Goal: Transaction & Acquisition: Purchase product/service

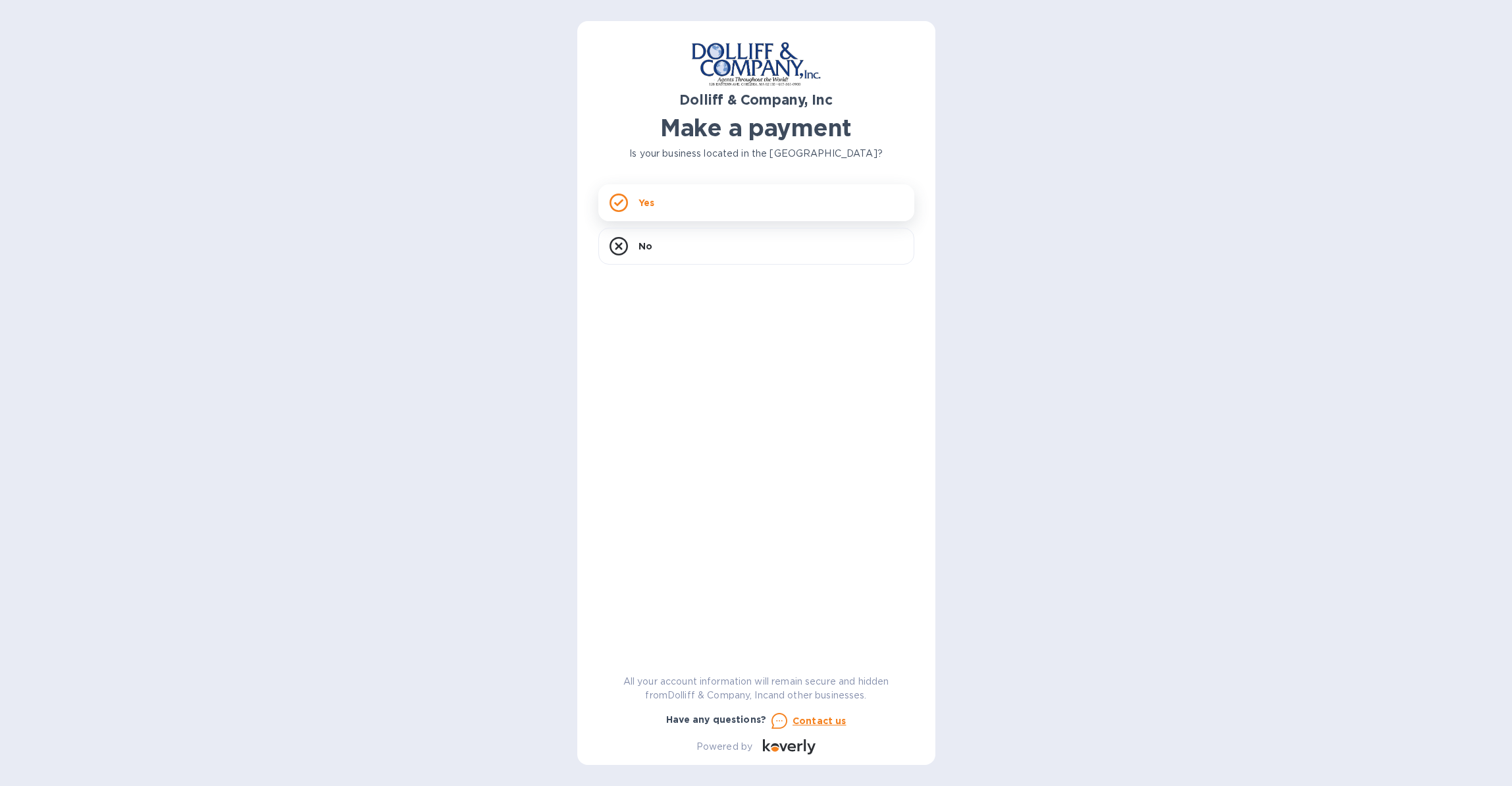
click at [644, 205] on p "Yes" at bounding box center [646, 203] width 16 height 13
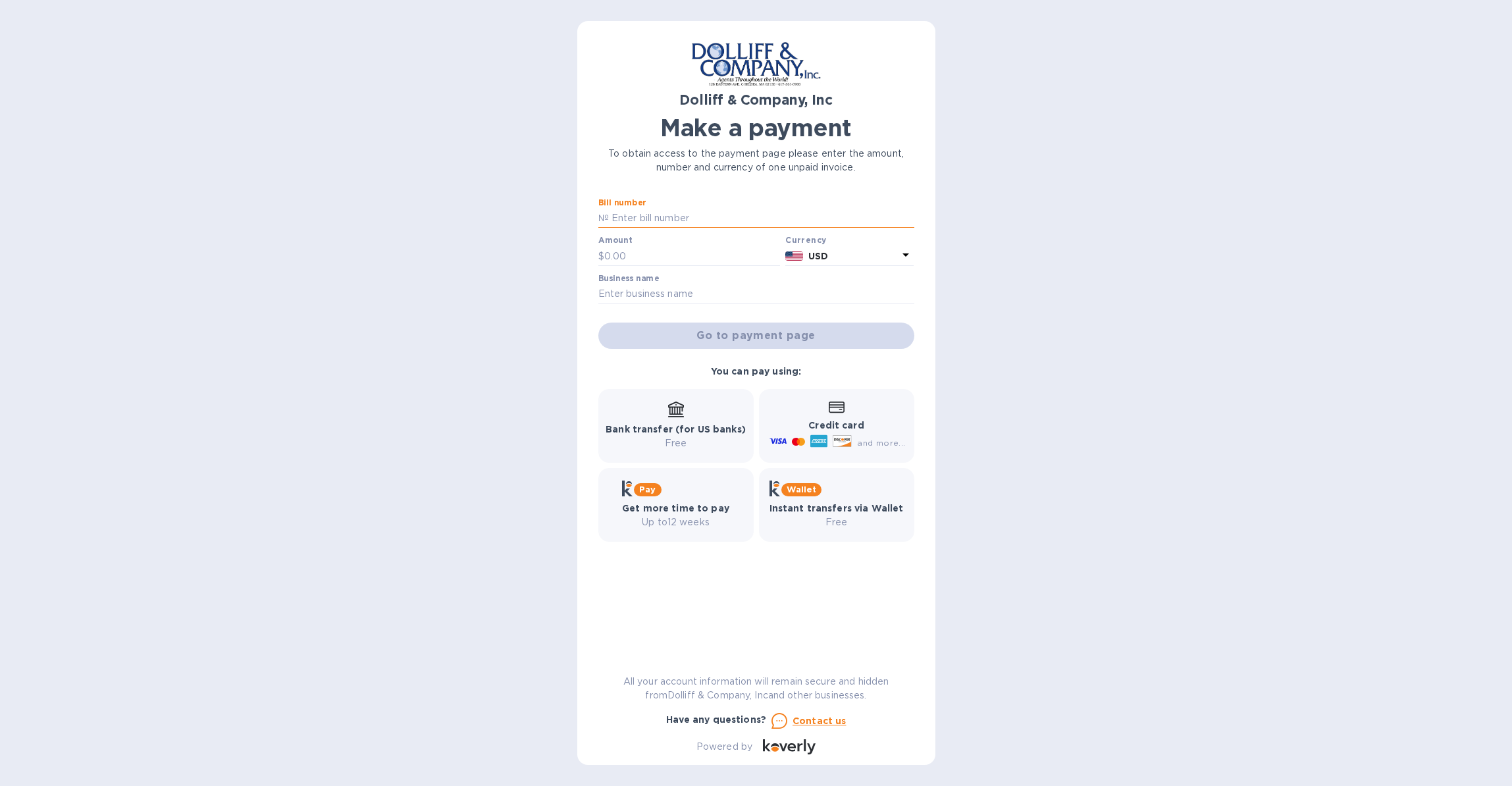
click at [650, 220] on input "text" at bounding box center [761, 218] width 305 height 19
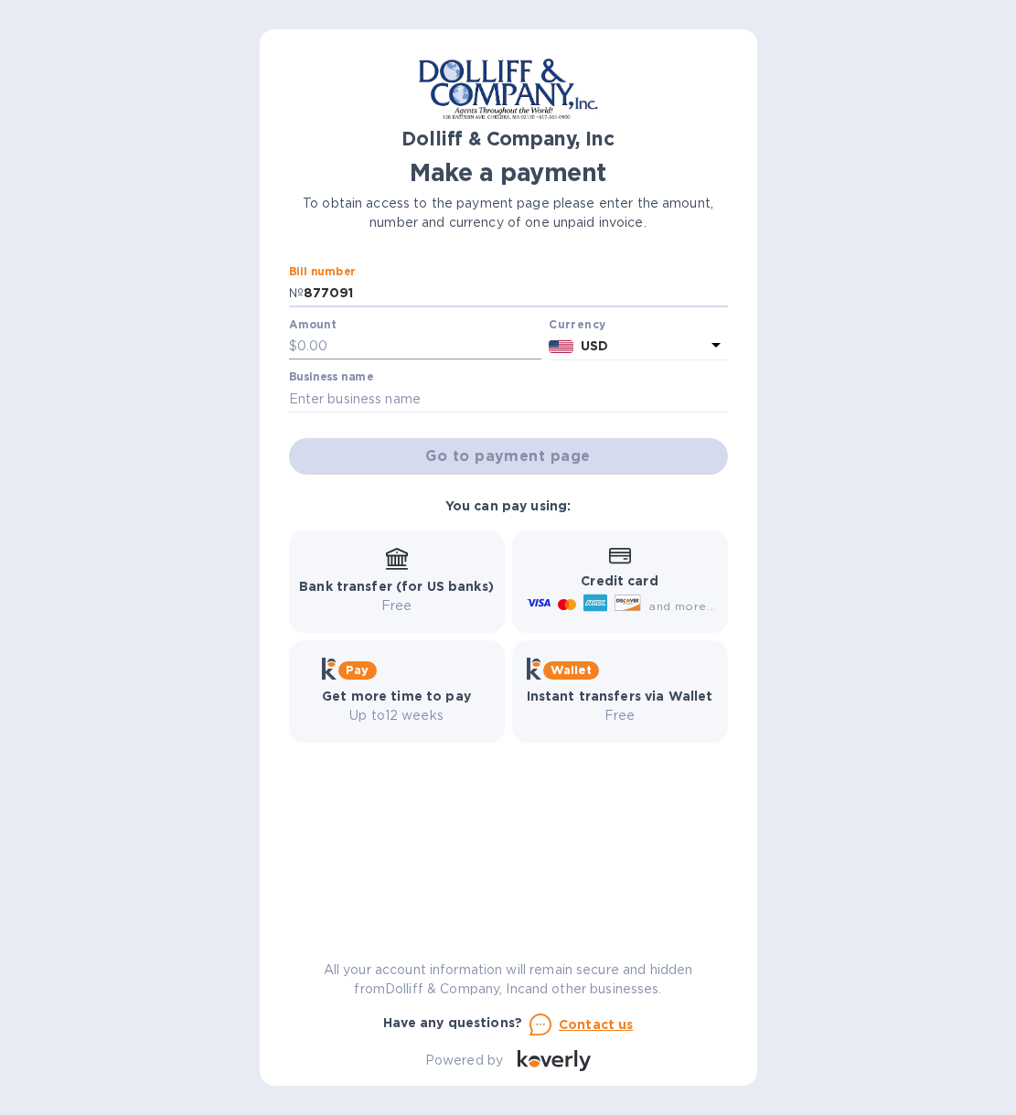
type input "877091"
click at [335, 348] on input "text" at bounding box center [419, 346] width 245 height 27
type input "18,021.40"
click at [310, 399] on input "text" at bounding box center [508, 398] width 439 height 27
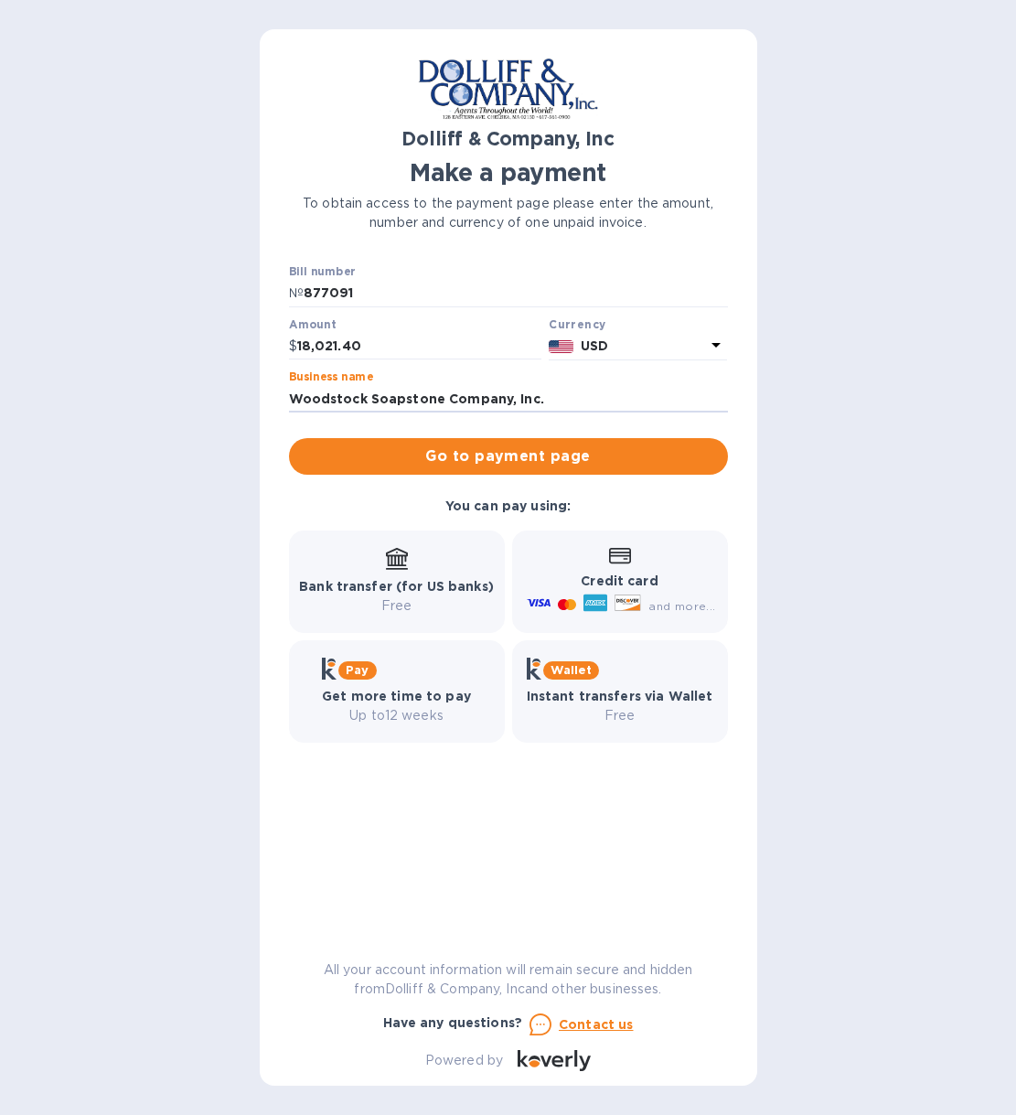
type input "Woodstock Soapstone Company, Inc."
click at [392, 561] on icon at bounding box center [397, 559] width 22 height 22
click at [617, 452] on span "Go to payment page" at bounding box center [509, 456] width 410 height 22
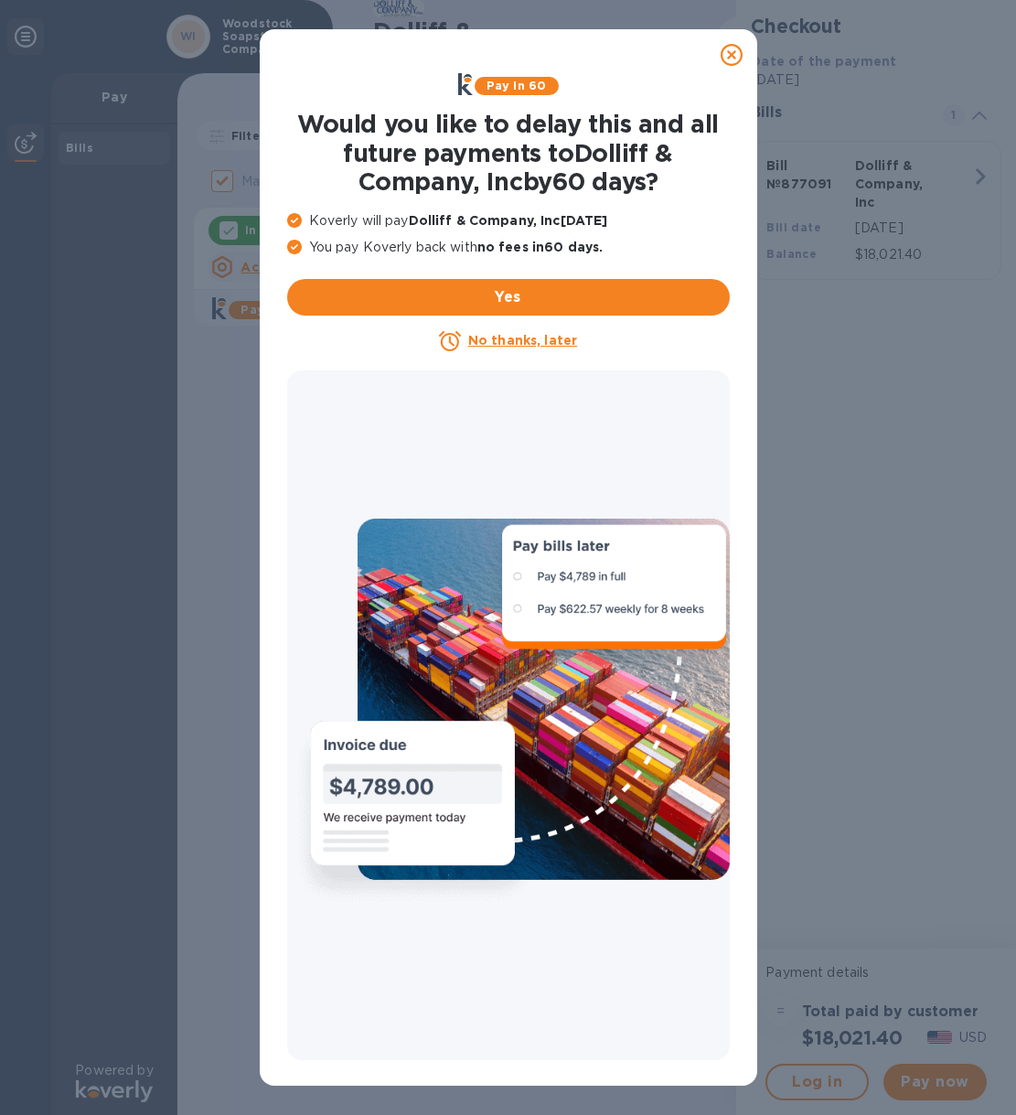
click at [508, 338] on u "No thanks, later" at bounding box center [522, 340] width 109 height 15
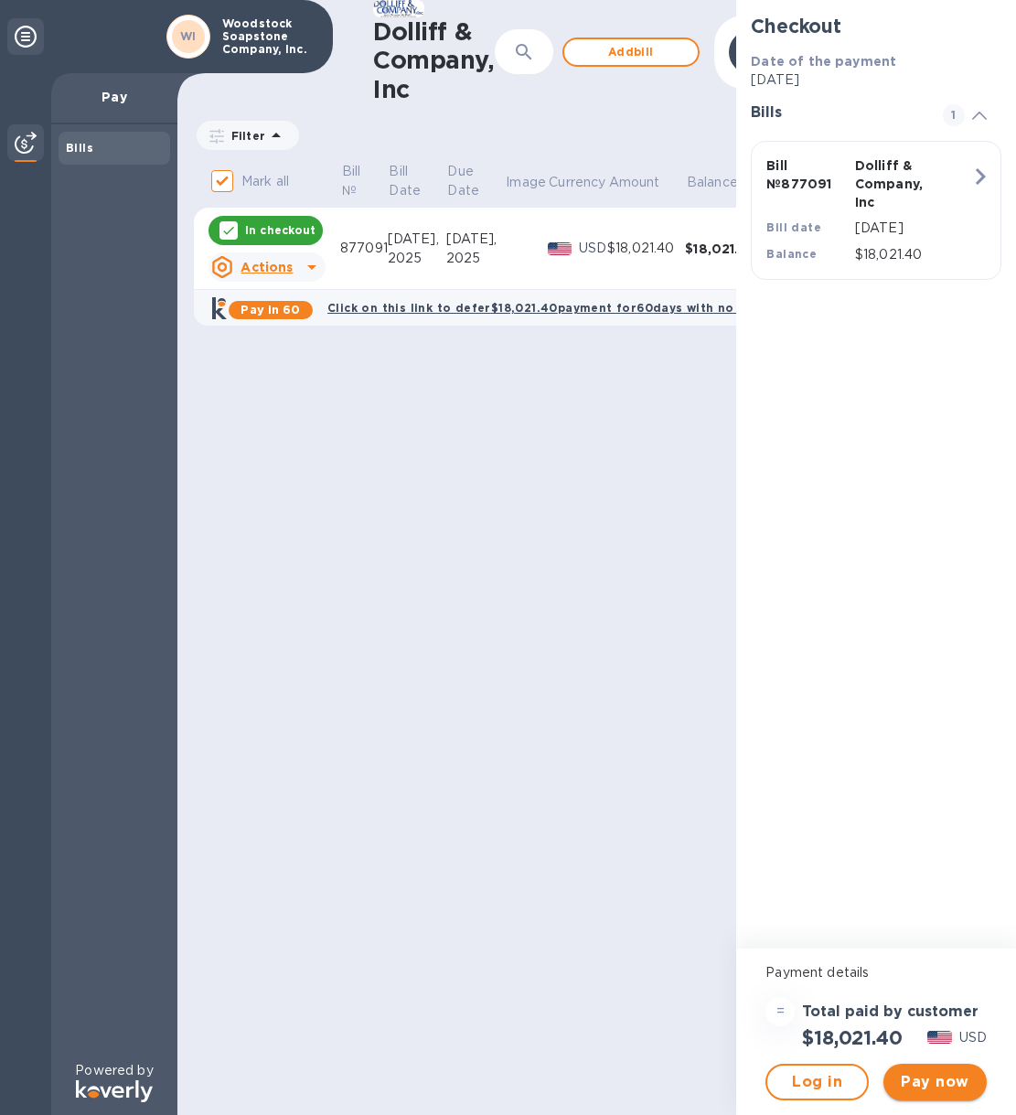
click at [935, 1078] on span "Pay now" at bounding box center [935, 1082] width 74 height 22
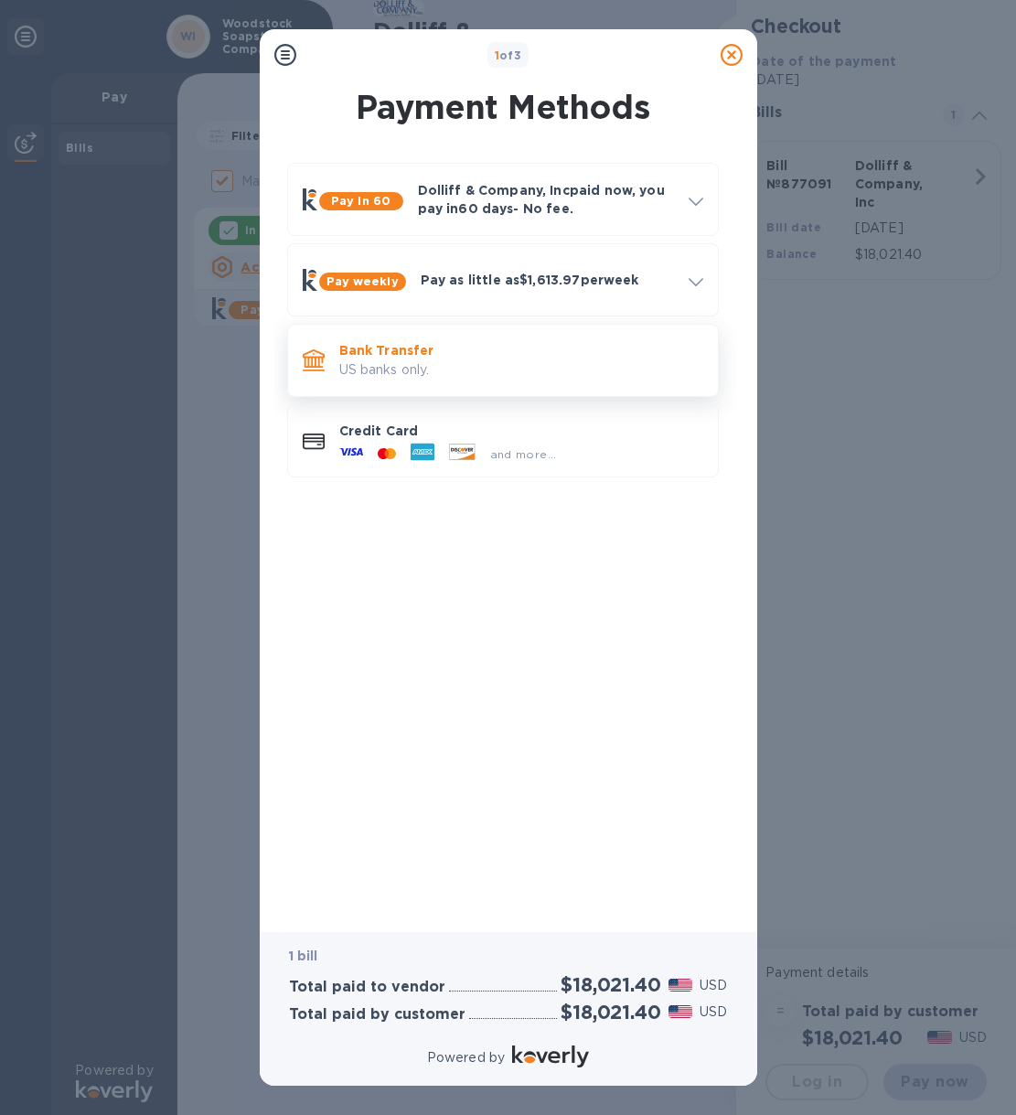
click at [380, 363] on p "US banks only." at bounding box center [521, 369] width 364 height 19
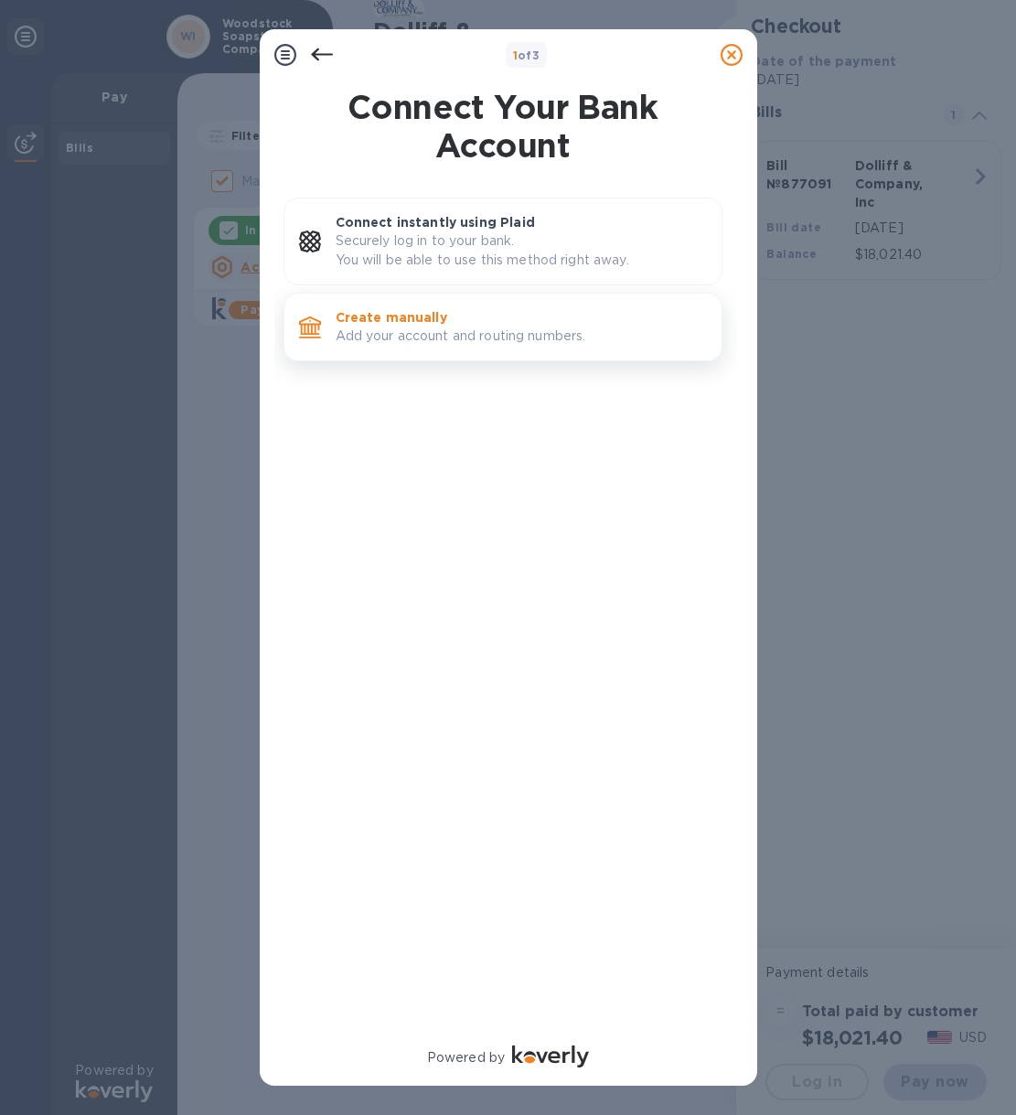
click at [447, 327] on p "Add your account and routing numbers." at bounding box center [521, 336] width 371 height 19
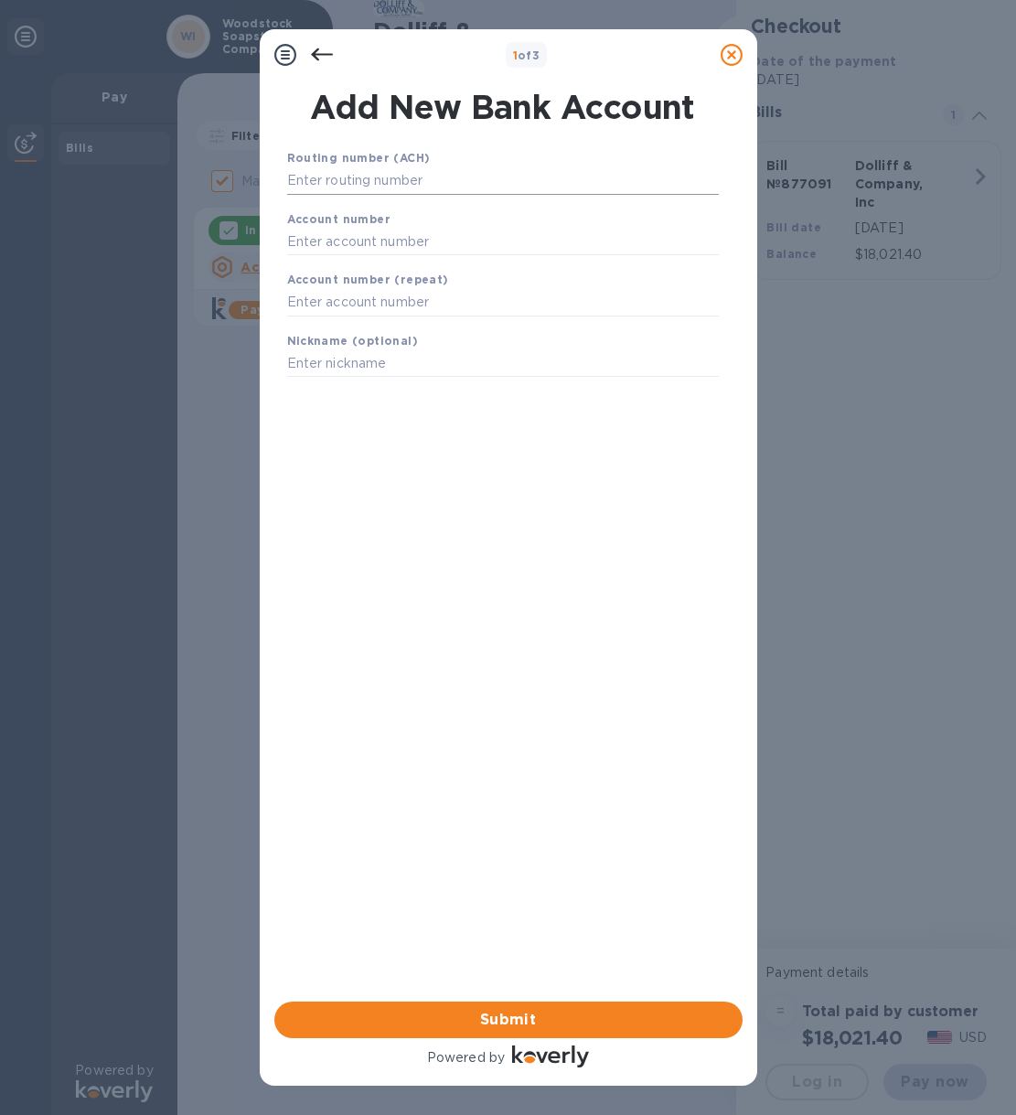
click at [322, 178] on input "text" at bounding box center [503, 180] width 432 height 27
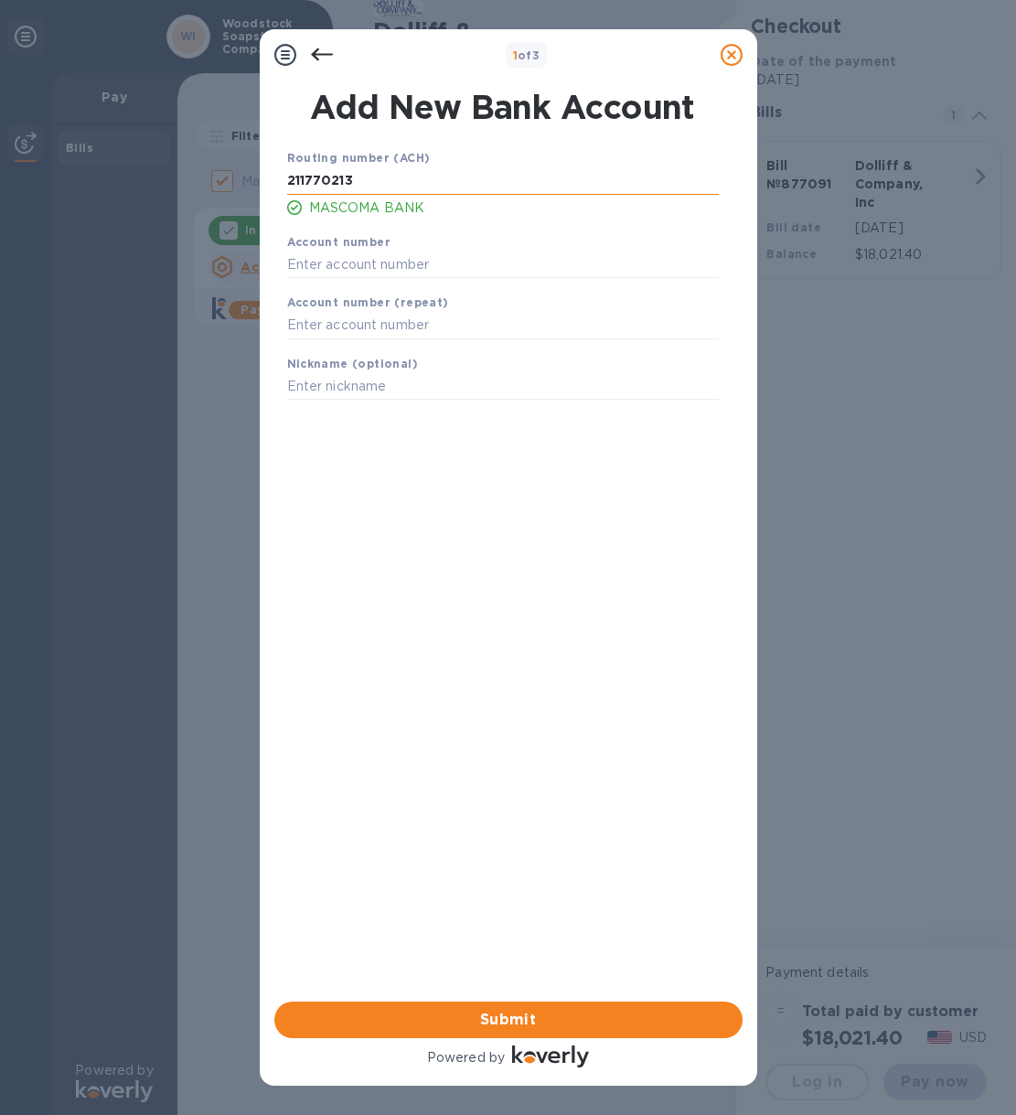
type input "211770213"
type input "926727293"
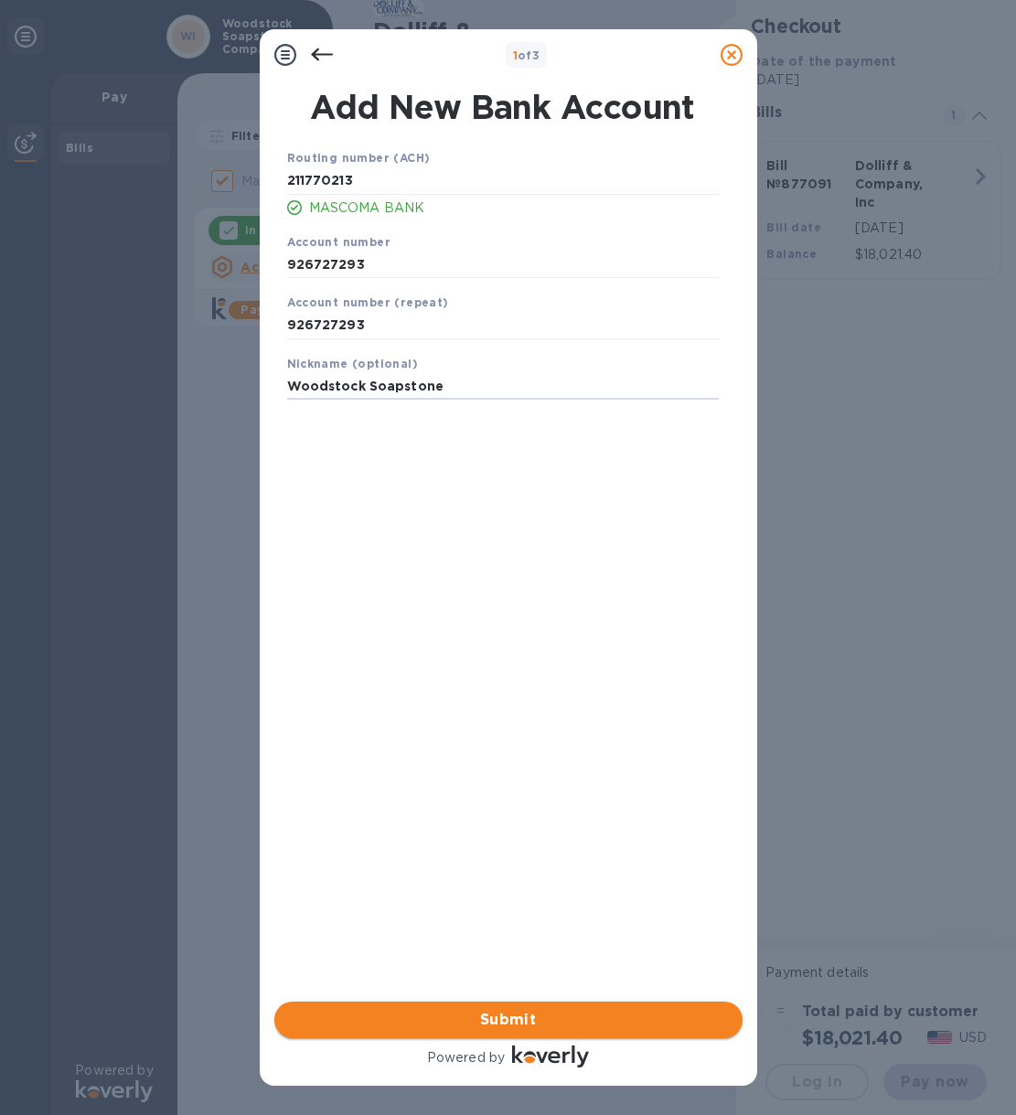
type input "Woodstock Soapstone"
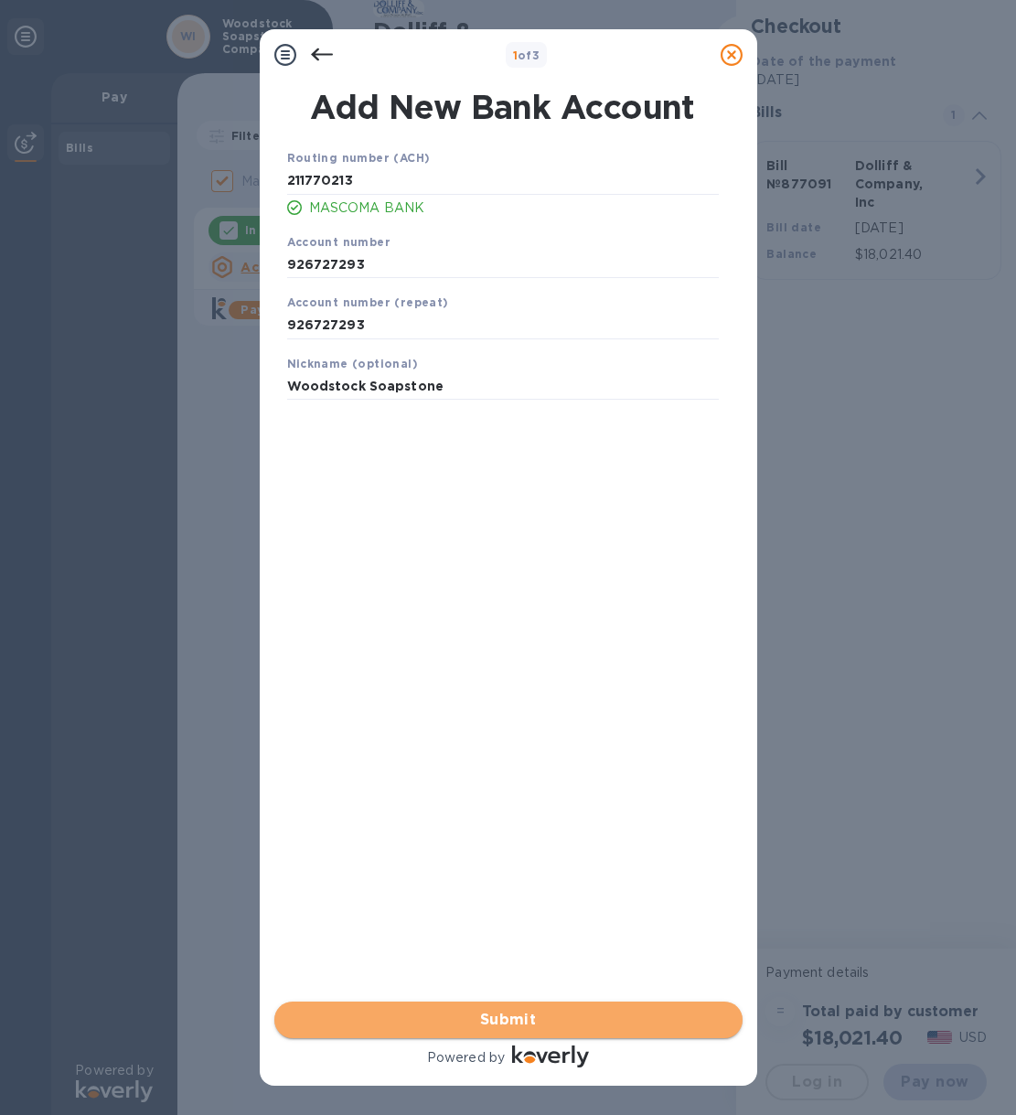
click at [676, 1017] on span "Submit" at bounding box center [508, 1020] width 439 height 22
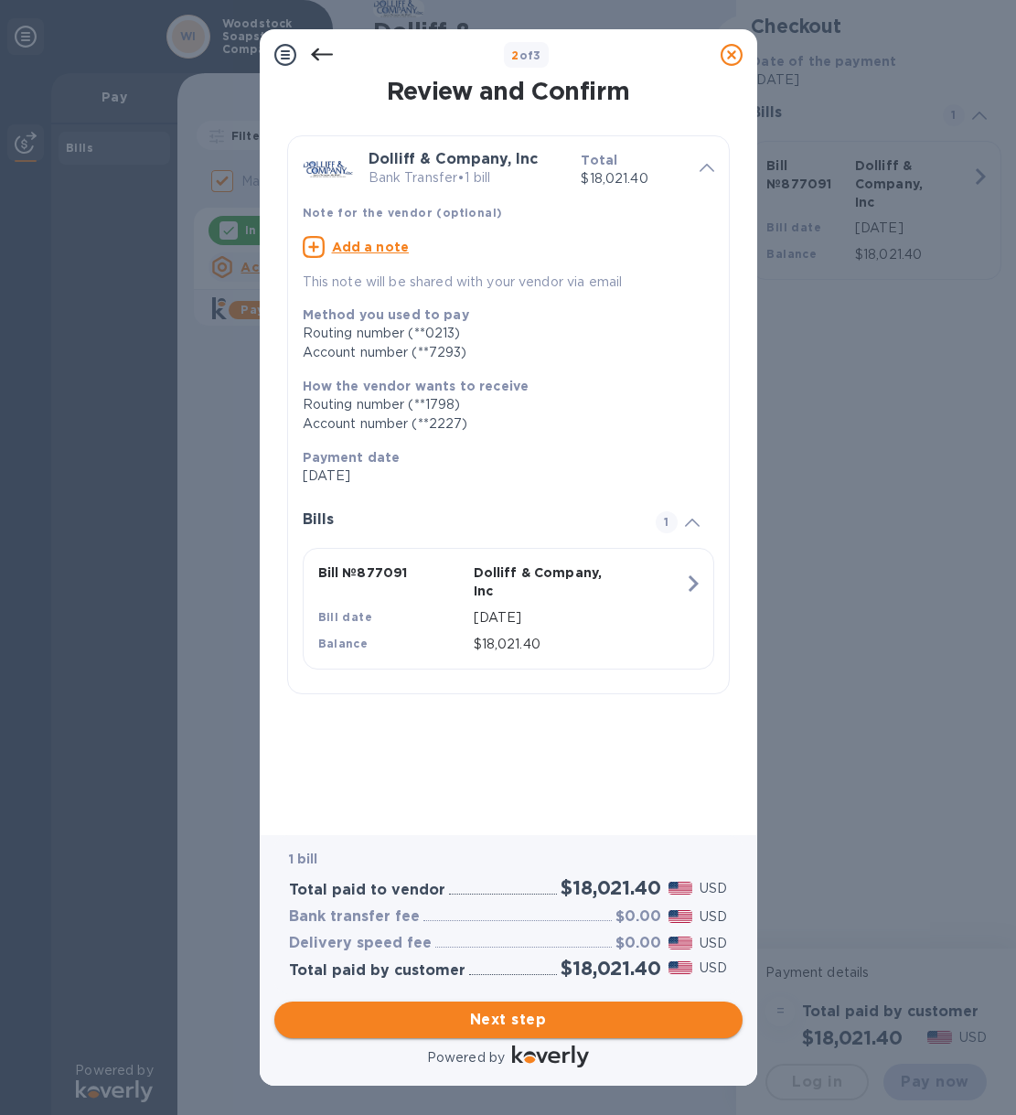
click at [660, 1024] on span "Next step" at bounding box center [508, 1020] width 439 height 22
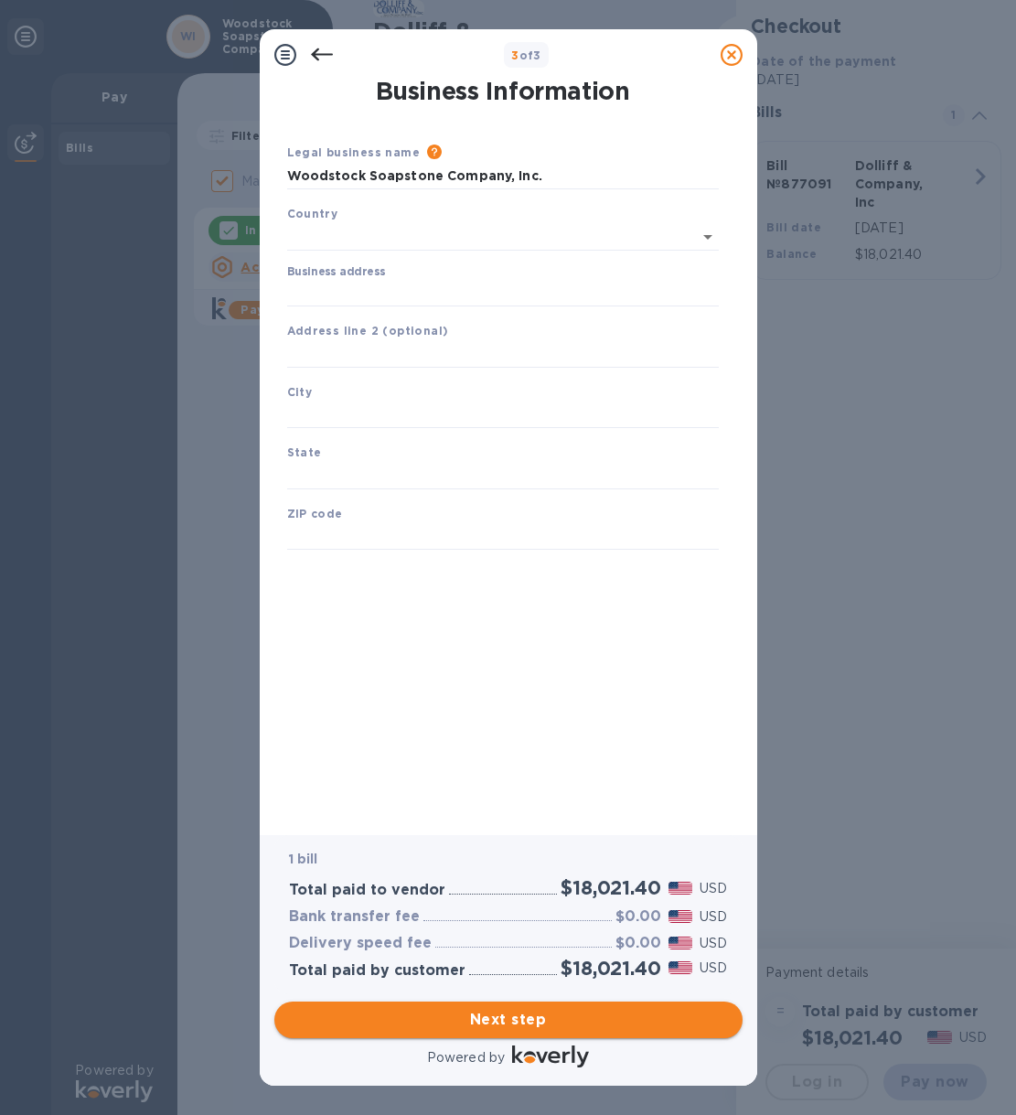
type input "[GEOGRAPHIC_DATA]"
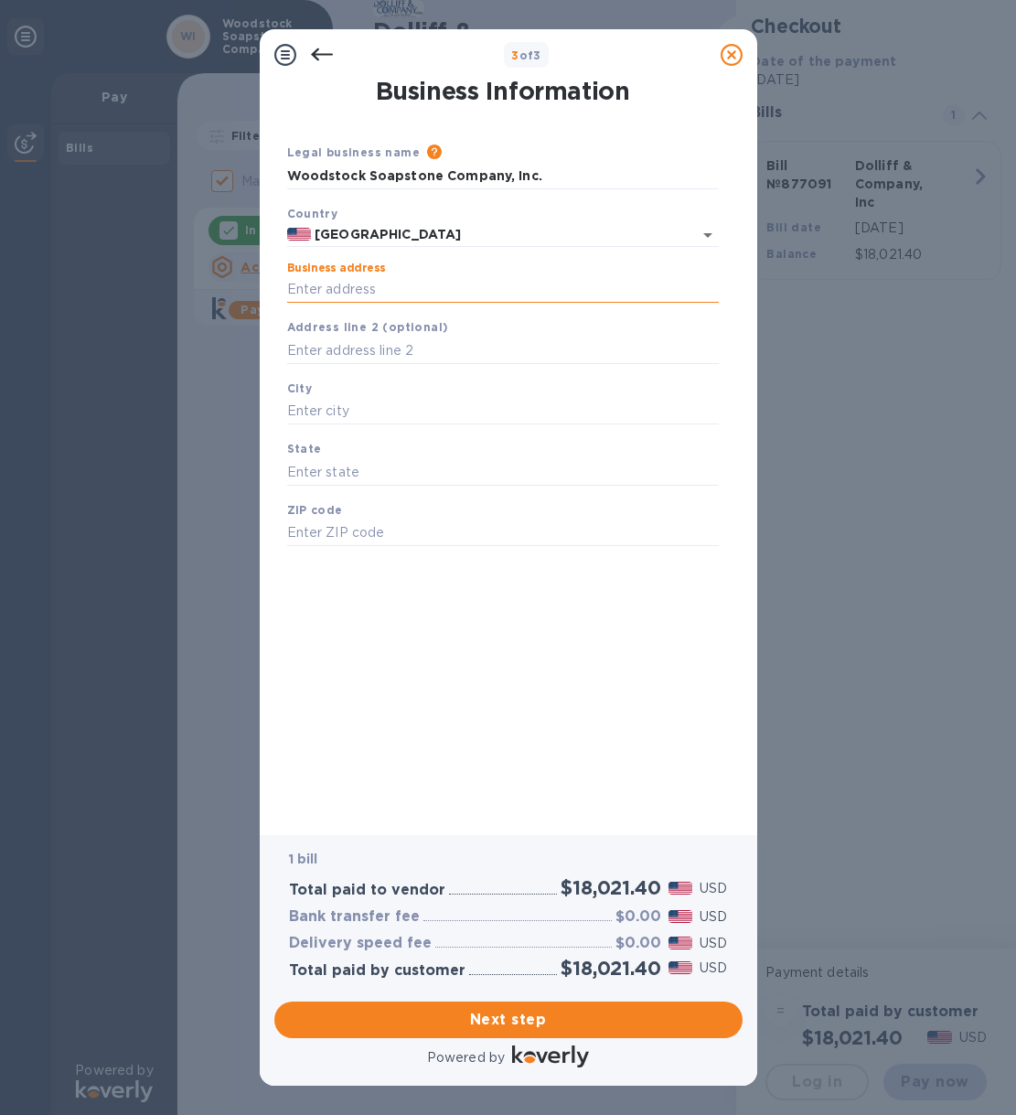
click at [315, 282] on input "Business address" at bounding box center [503, 289] width 432 height 27
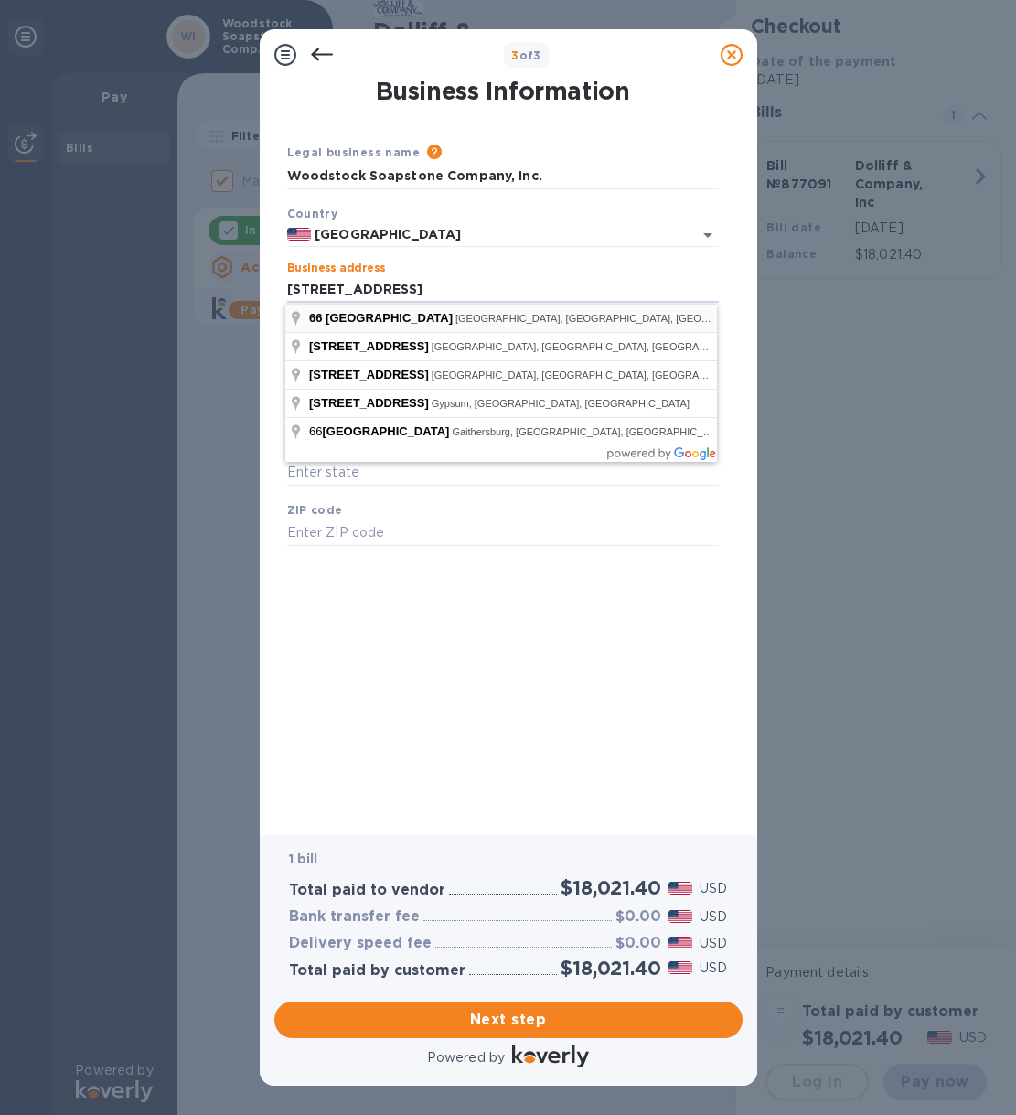
type input "[STREET_ADDRESS]"
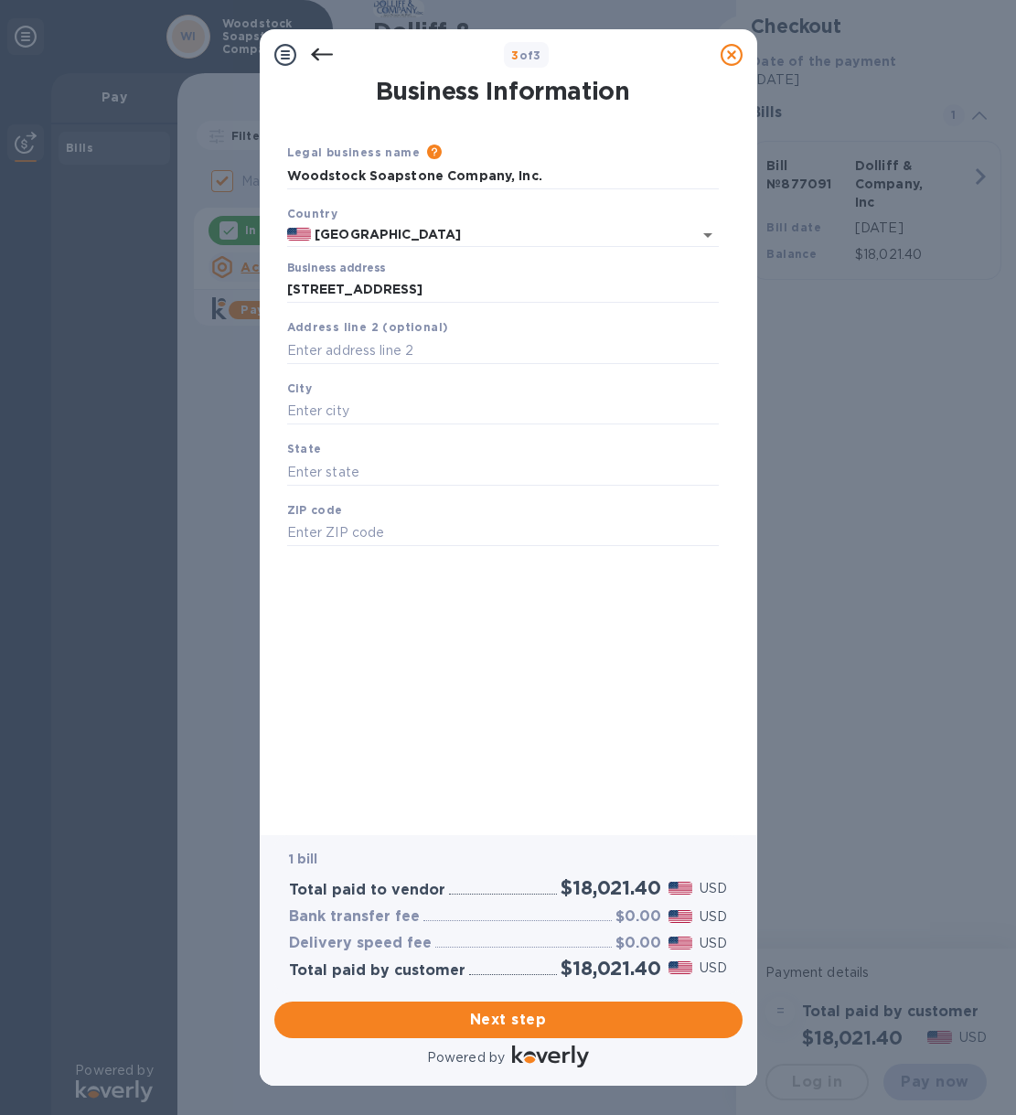
type input "[GEOGRAPHIC_DATA]"
type input "NH"
type input "03784"
click at [287, 411] on input "[GEOGRAPHIC_DATA]" at bounding box center [503, 411] width 432 height 27
type input "[GEOGRAPHIC_DATA]"
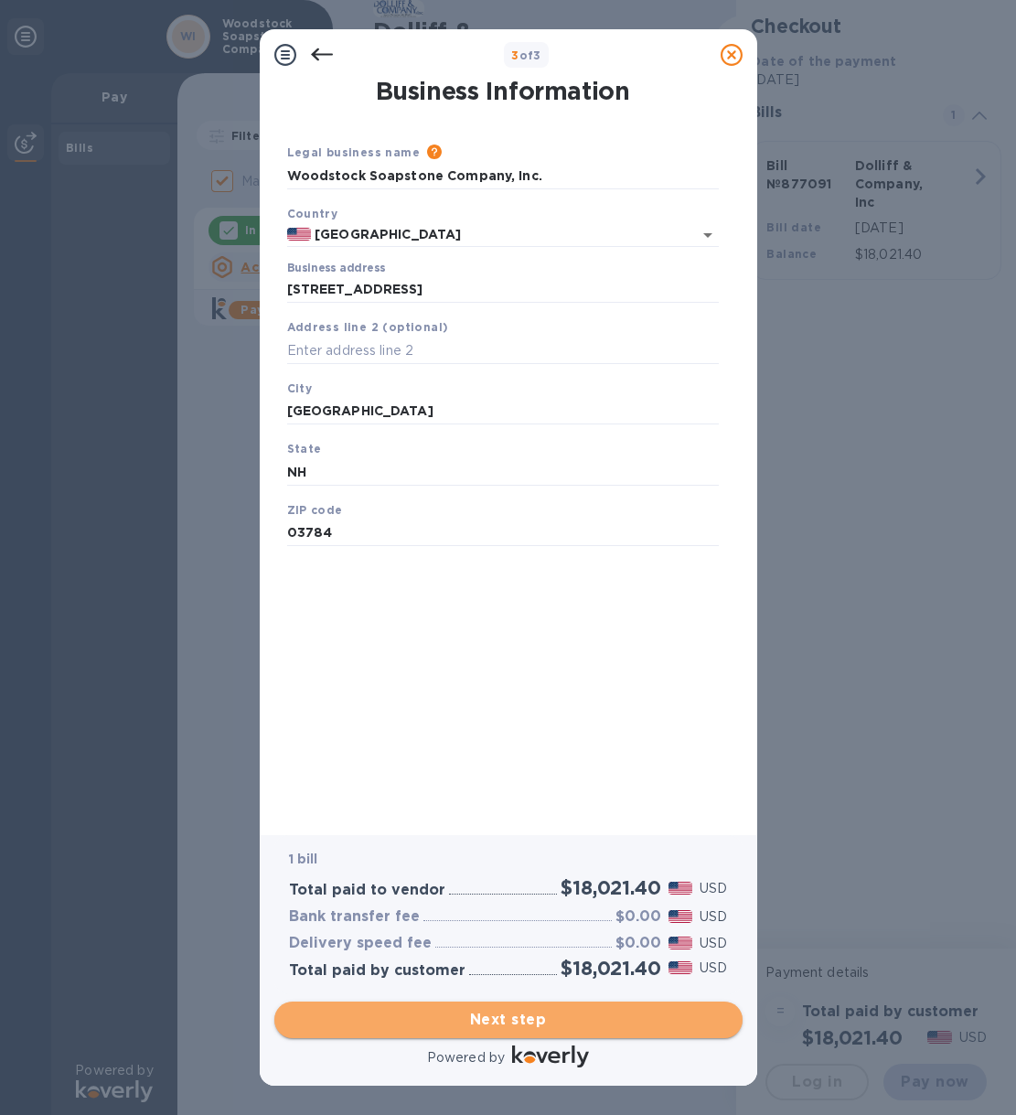
click at [679, 1015] on span "Next step" at bounding box center [508, 1020] width 439 height 22
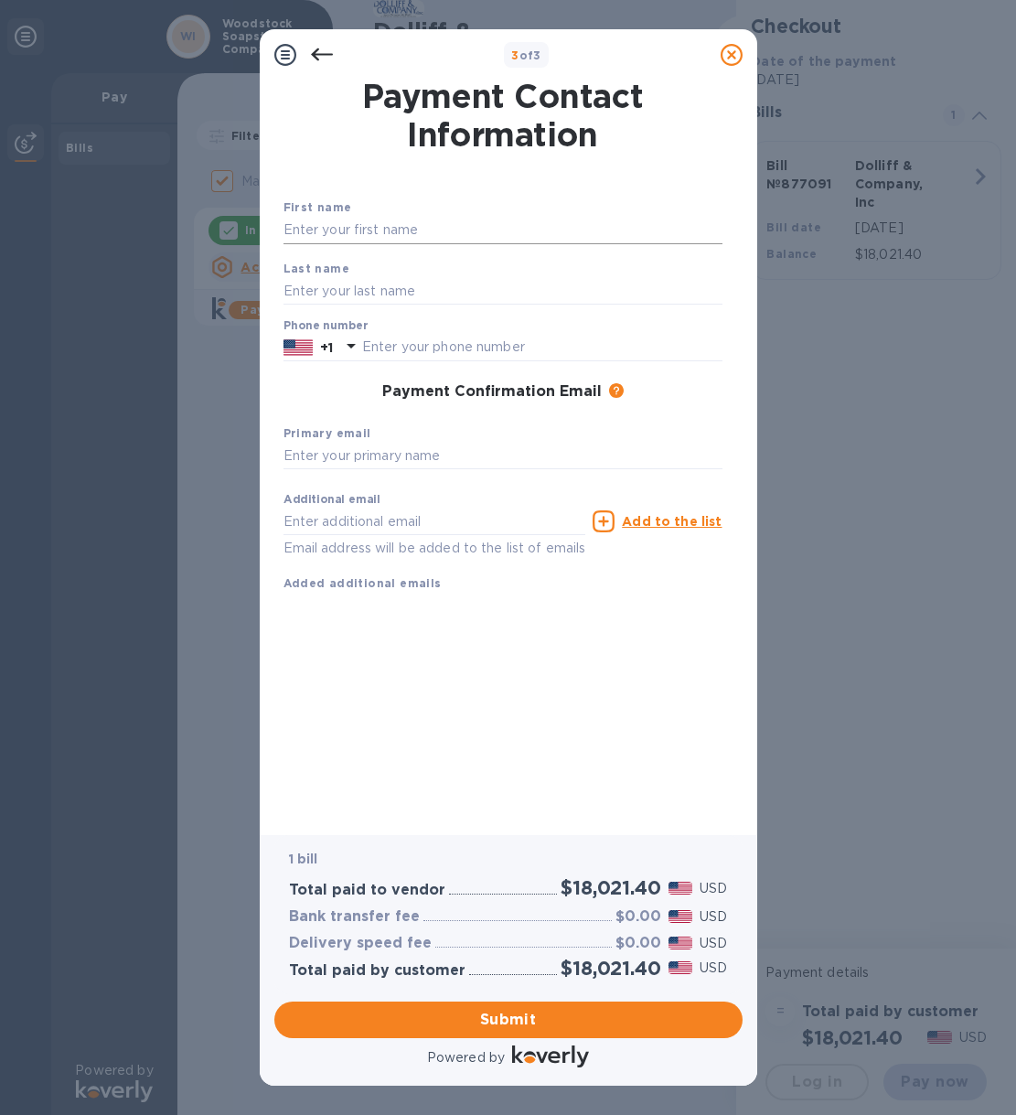
click at [309, 234] on input "text" at bounding box center [503, 230] width 439 height 27
type input "[PERSON_NAME]"
click at [376, 353] on input "text" at bounding box center [542, 347] width 360 height 27
type input "6032985956"
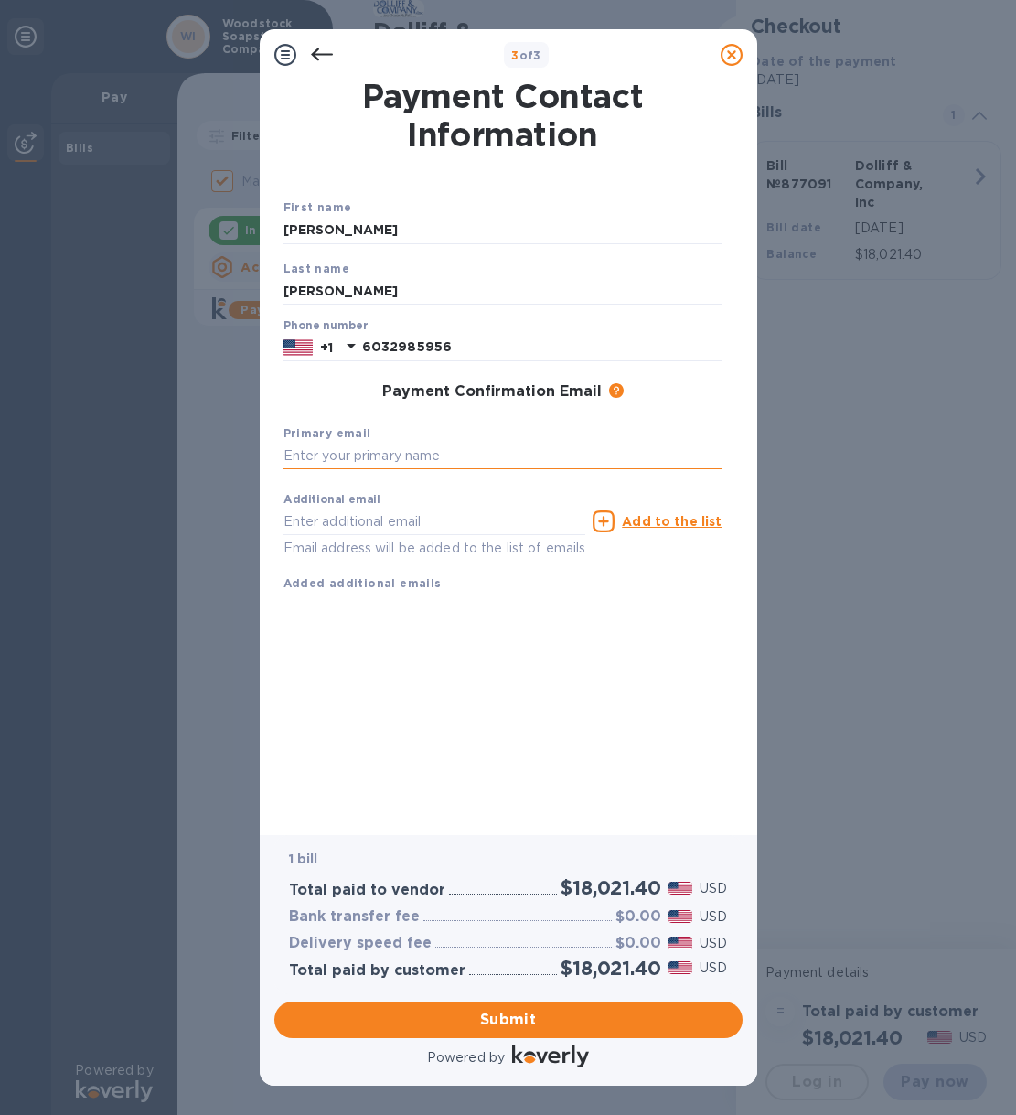
click at [327, 456] on input "text" at bounding box center [503, 456] width 439 height 27
type input "[EMAIL_ADDRESS][DOMAIN_NAME]"
click at [379, 526] on input "text" at bounding box center [435, 521] width 303 height 27
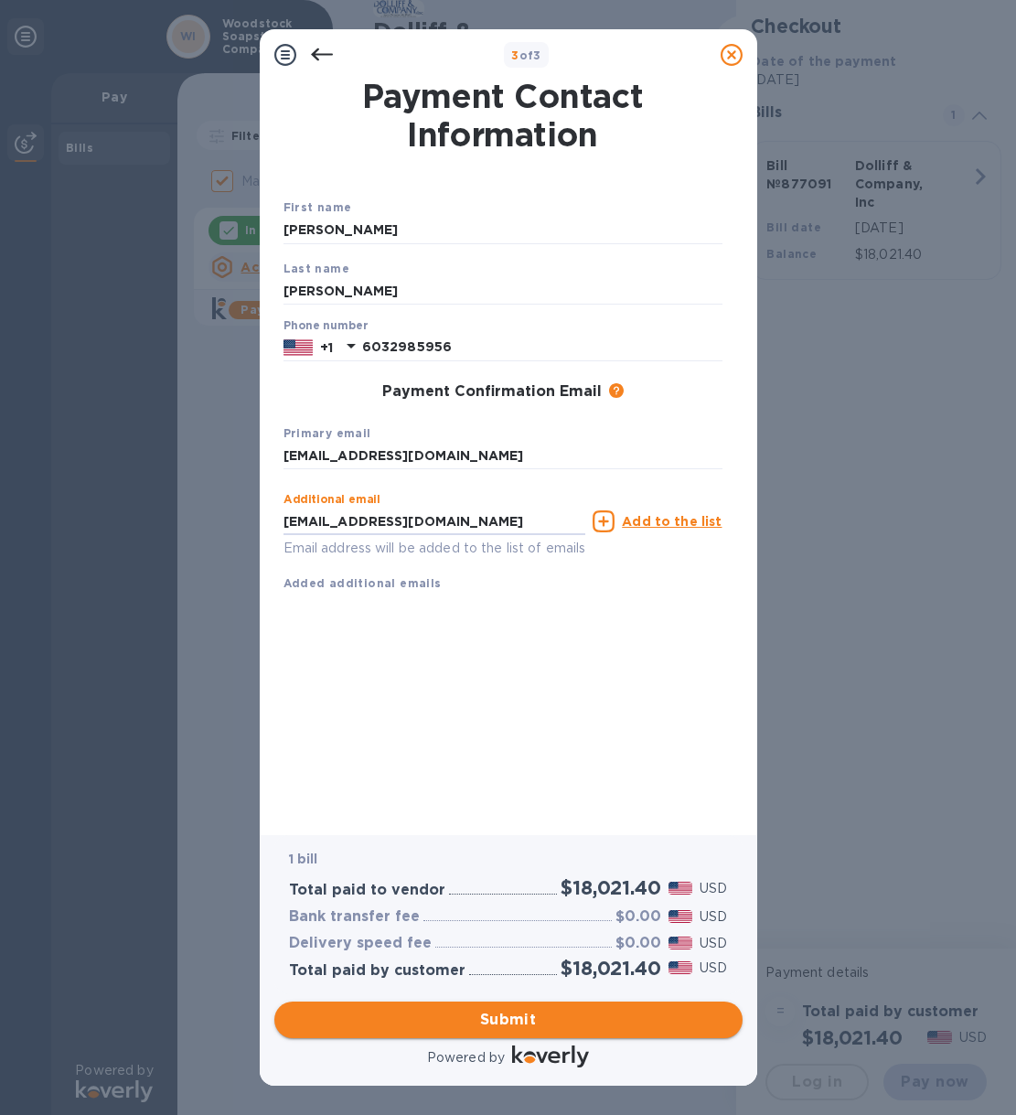
type input "[EMAIL_ADDRESS][DOMAIN_NAME]"
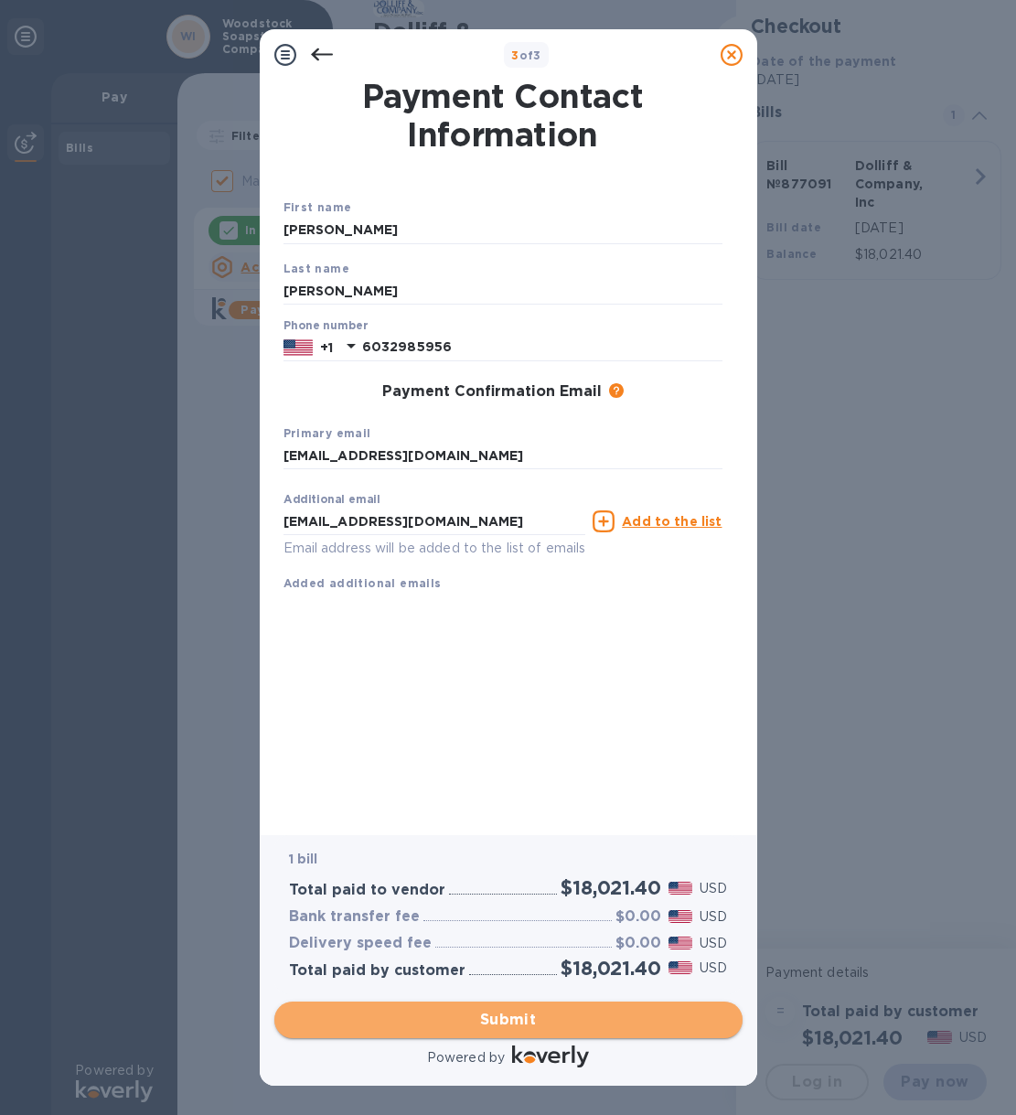
click at [669, 1015] on span "Submit" at bounding box center [508, 1020] width 439 height 22
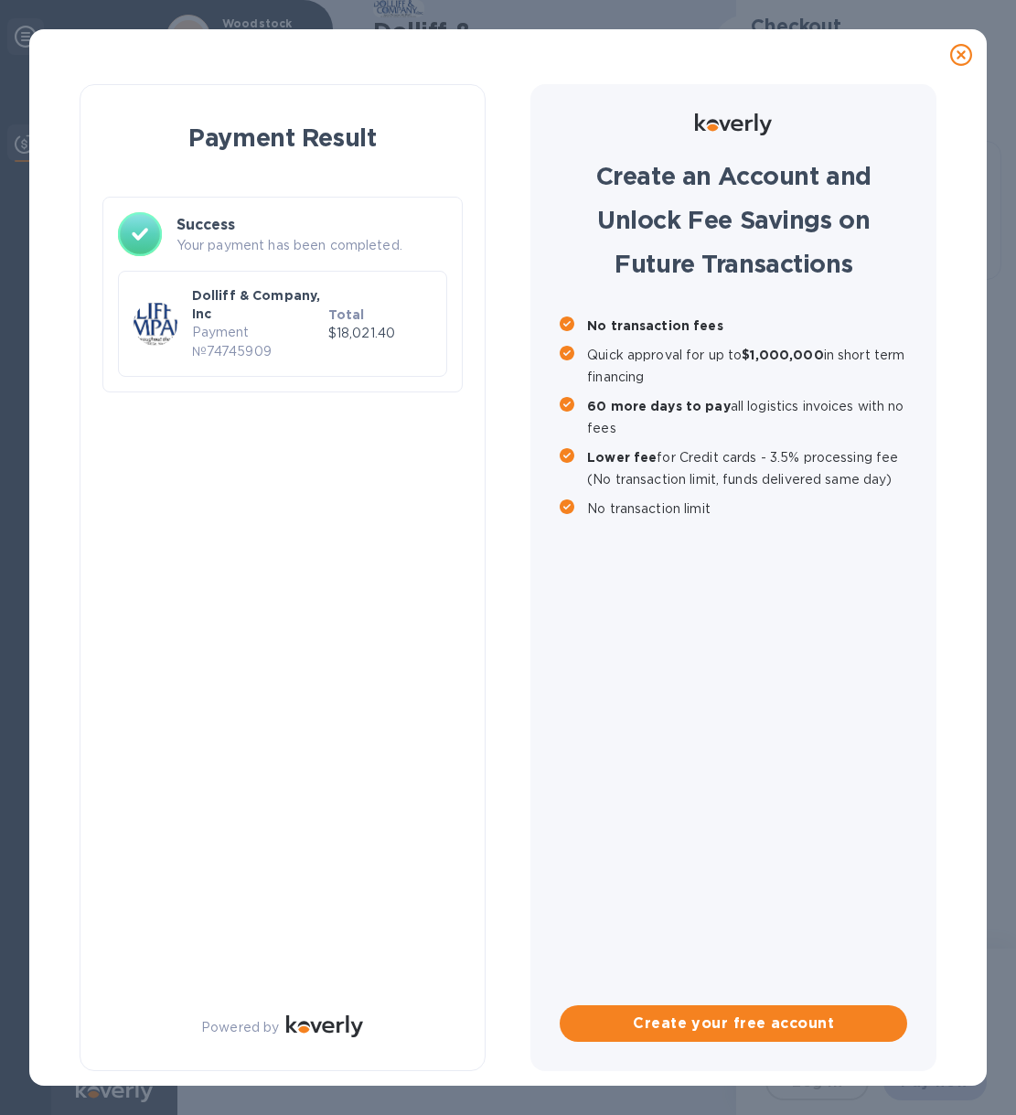
checkbox input "false"
